Goal: Task Accomplishment & Management: Manage account settings

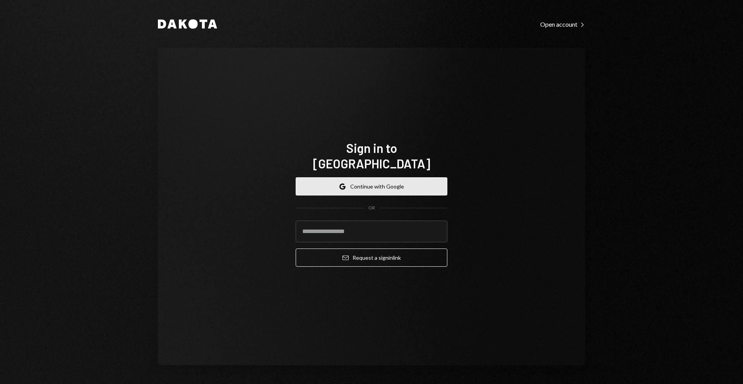
click at [392, 177] on button "Google Continue with Google" at bounding box center [372, 186] width 152 height 18
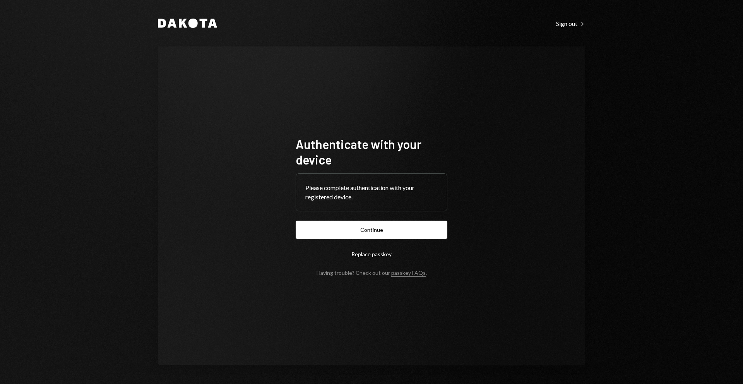
click at [388, 226] on button "Continue" at bounding box center [372, 230] width 152 height 18
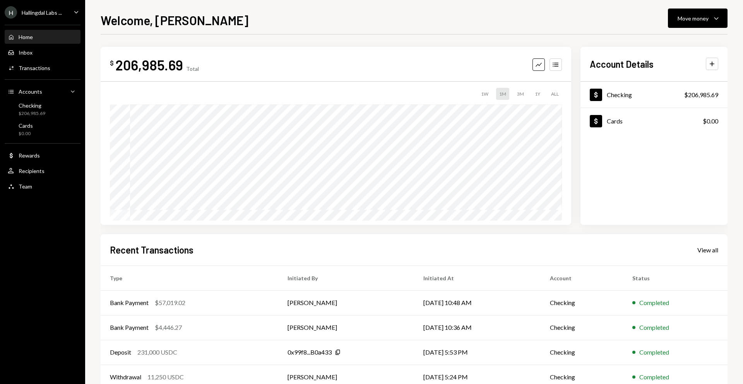
click at [55, 16] on div "H Hallingdal Labs ..." at bounding box center [33, 12] width 57 height 12
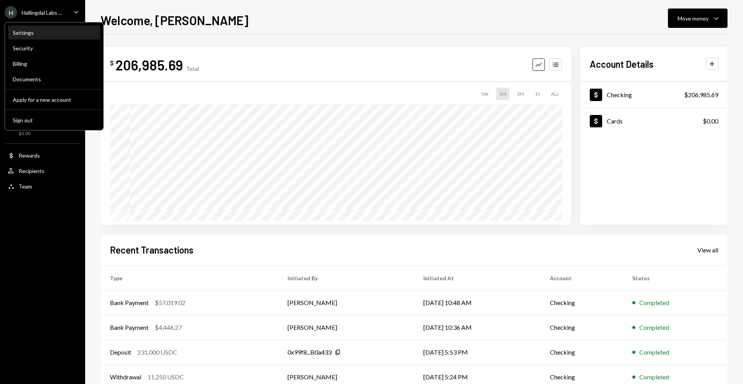
click at [39, 33] on div "Settings" at bounding box center [54, 32] width 83 height 7
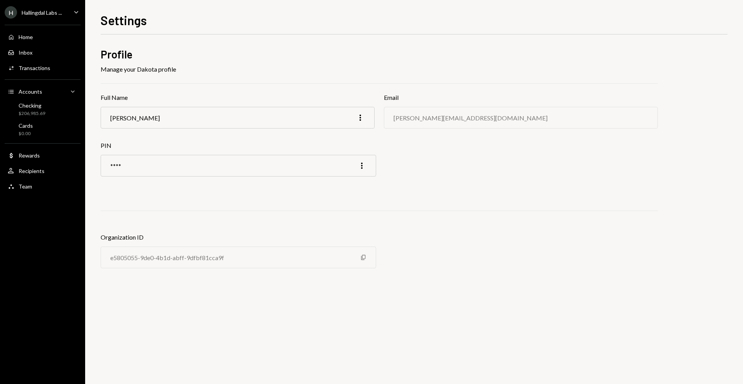
click at [46, 14] on div "Hallingdal Labs ..." at bounding box center [42, 12] width 40 height 7
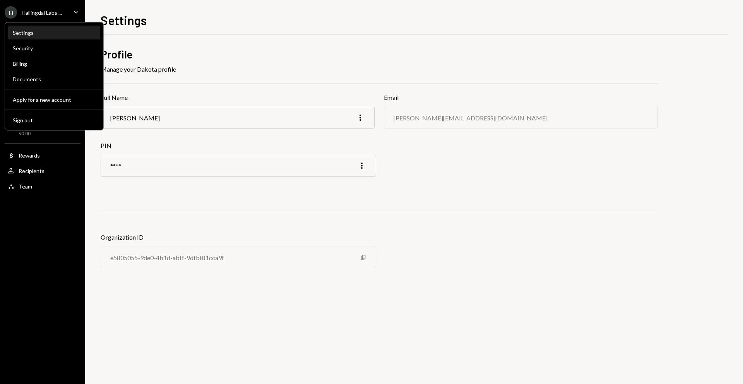
click at [45, 31] on div "Settings" at bounding box center [54, 32] width 83 height 7
click at [65, 40] on div "Settings Security Billing Documents Apply for a new account Sign out" at bounding box center [54, 76] width 99 height 108
click at [62, 36] on div "Settings" at bounding box center [54, 32] width 83 height 13
click at [170, 23] on div "Settings" at bounding box center [414, 19] width 627 height 17
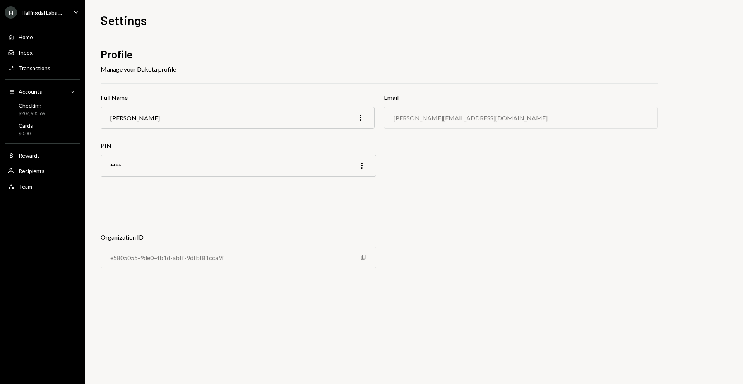
click at [55, 18] on div "H Hallingdal Labs ..." at bounding box center [33, 12] width 57 height 12
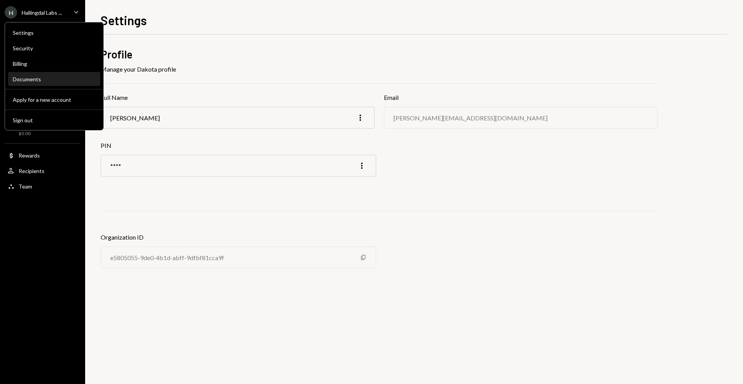
click at [62, 82] on div "Documents" at bounding box center [54, 79] width 83 height 7
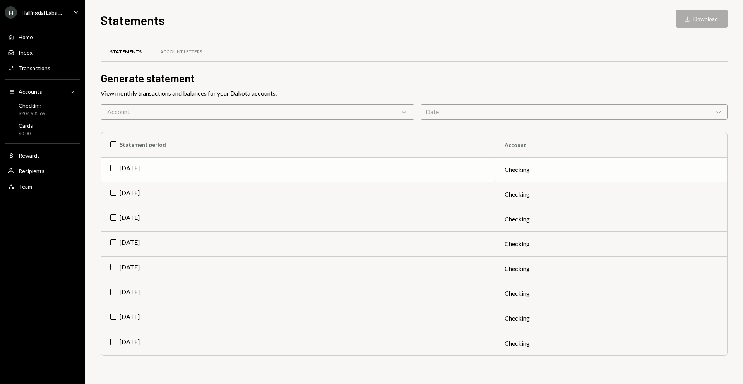
click at [515, 167] on td "Checking" at bounding box center [612, 169] width 232 height 25
click at [693, 21] on button "Download Download" at bounding box center [701, 19] width 51 height 18
